Goal: Transaction & Acquisition: Purchase product/service

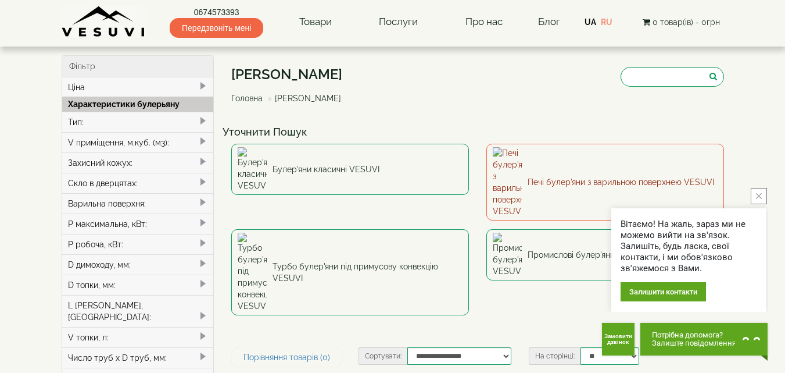
click at [525, 159] on link "Печі булер'яни з варильною поверхнею VESUVI" at bounding box center [606, 182] width 238 height 77
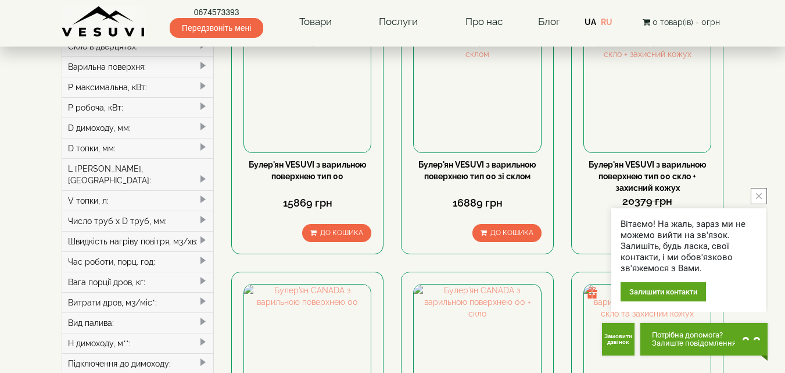
scroll to position [116, 0]
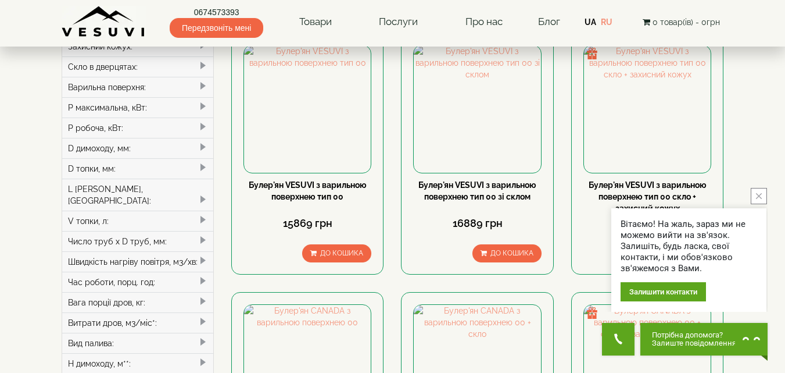
click at [759, 194] on icon "close button" at bounding box center [759, 196] width 6 height 6
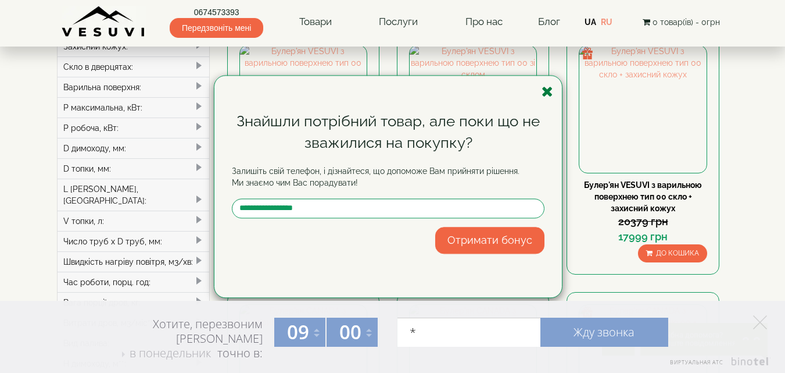
type input "*"
click at [548, 88] on icon "button" at bounding box center [548, 91] width 12 height 15
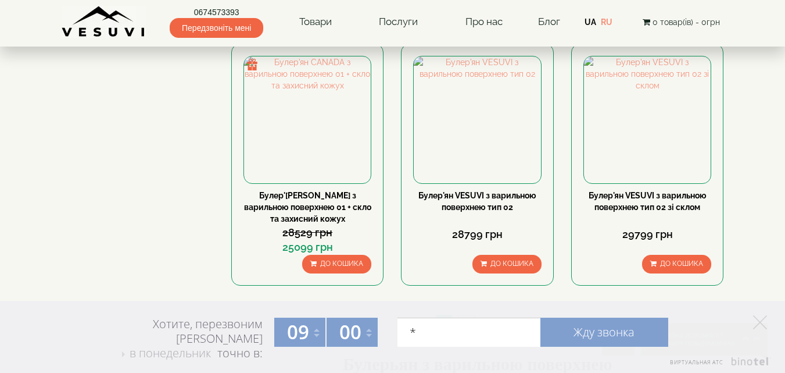
scroll to position [1163, 0]
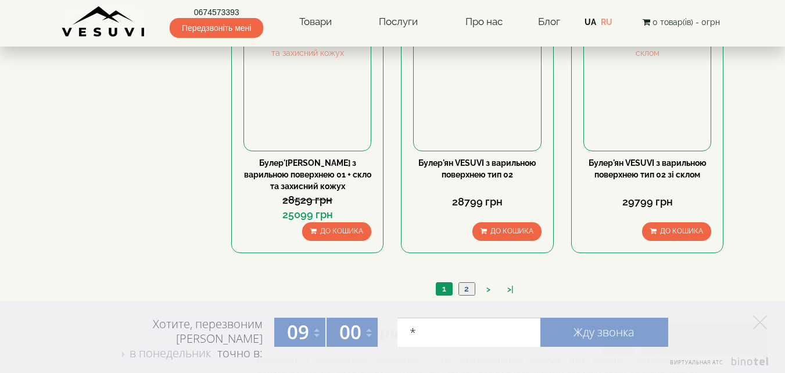
click at [467, 288] on link "2" at bounding box center [467, 288] width 16 height 12
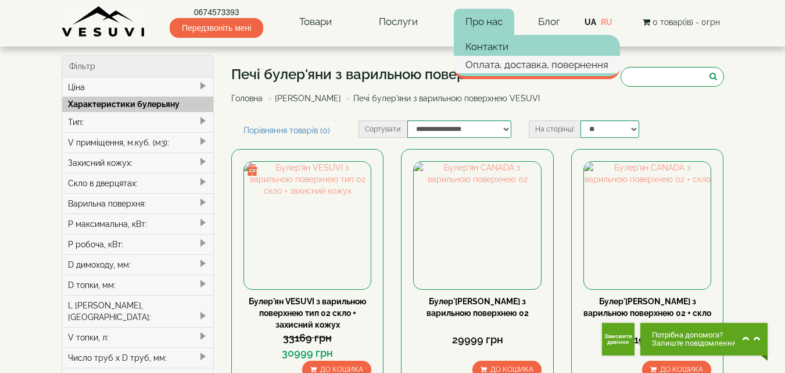
click at [474, 63] on link "Оплата, доставка, повернення" at bounding box center [537, 64] width 166 height 17
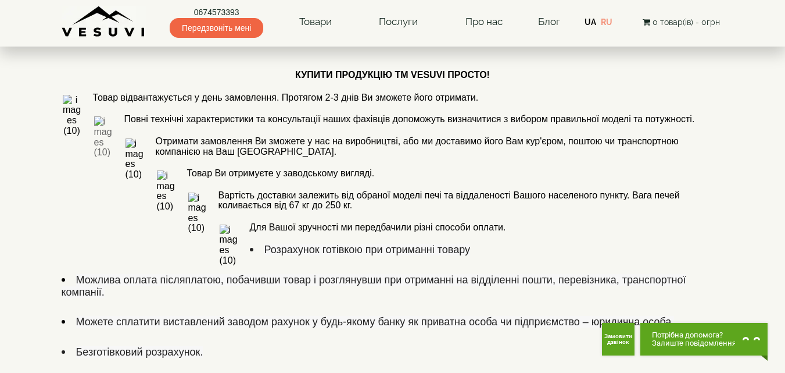
scroll to position [789, 0]
